Goal: Register for event/course

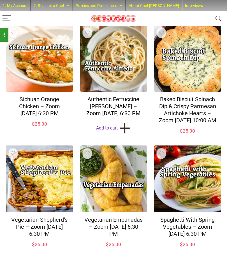
scroll to position [337, 0]
click at [93, 105] on link "Authentic Fettuccine [PERSON_NAME] – Zoom [DATE] 6:30 PM" at bounding box center [113, 106] width 54 height 21
click at [96, 96] on link "Authentic Fettuccine Alfredo – Zoom Monday March 3, 2025 @ 6:30 PM" at bounding box center [113, 106] width 54 height 21
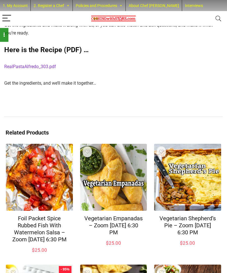
scroll to position [199, 0]
click at [23, 70] on link "RealPastaAlfredo_303.pdf" at bounding box center [30, 66] width 52 height 5
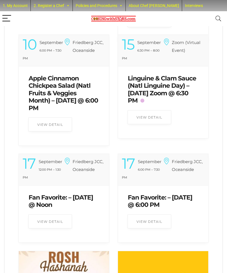
scroll to position [828, 0]
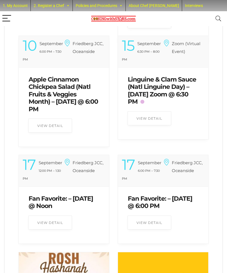
click at [137, 199] on link "Fan Favorite: – [DATE] @ 6:00 PM" at bounding box center [160, 202] width 64 height 15
